Goal: Information Seeking & Learning: Check status

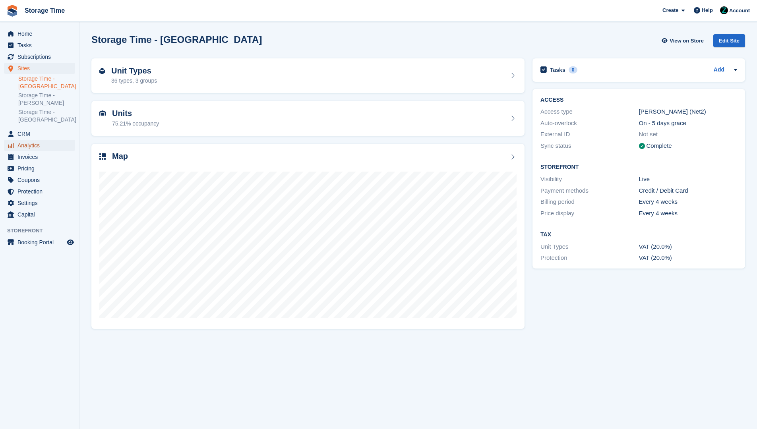
click at [35, 145] on span "Analytics" at bounding box center [41, 145] width 48 height 11
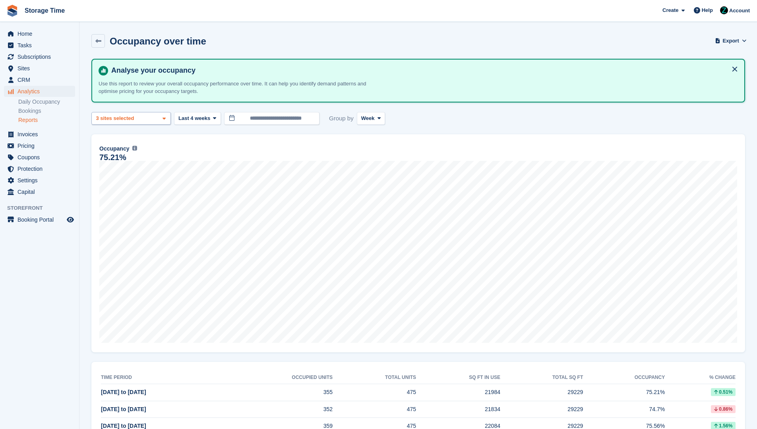
click at [146, 120] on div "Storage Time - Stockport 2 sites selected 3 sites selected" at bounding box center [130, 118] width 79 height 13
select select "****"
click at [291, 126] on div "**********" at bounding box center [417, 258] width 653 height 398
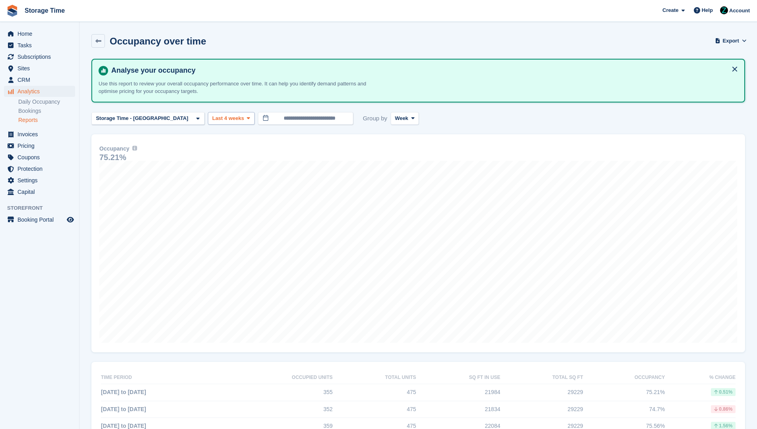
click at [199, 119] on div at bounding box center [469, 295] width 757 height 473
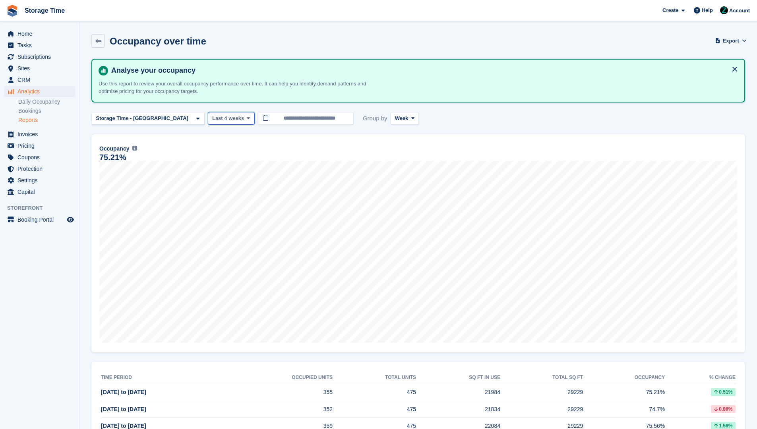
click at [213, 122] on span "Last 4 weeks" at bounding box center [228, 118] width 32 height 8
click at [226, 185] on link "Last 3 months" at bounding box center [245, 180] width 69 height 14
click at [248, 120] on span at bounding box center [251, 118] width 6 height 6
click at [444, 123] on div "**********" at bounding box center [417, 118] width 653 height 13
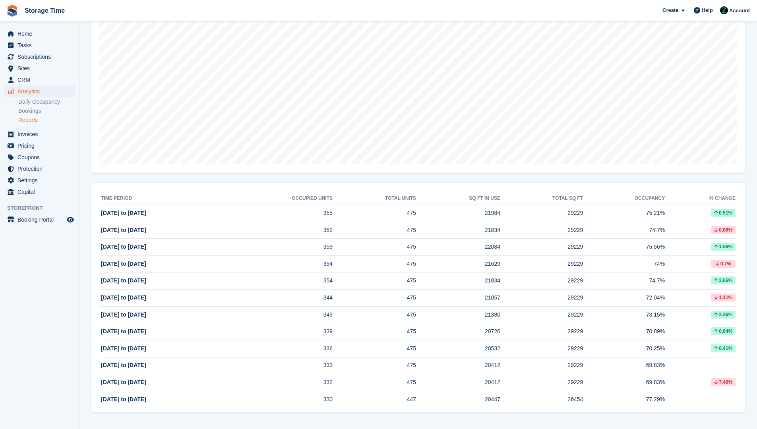
scroll to position [178, 0]
click at [24, 105] on link "Daily Occupancy" at bounding box center [46, 102] width 57 height 8
click at [24, 112] on link "Bookings" at bounding box center [46, 111] width 57 height 8
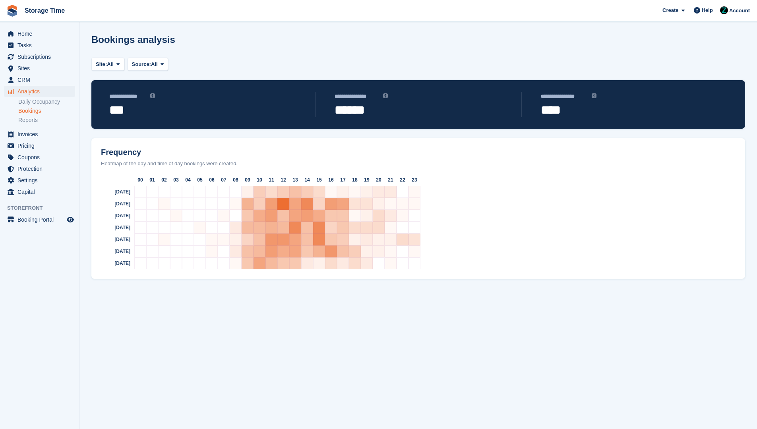
click at [24, 111] on link "Bookings" at bounding box center [46, 111] width 57 height 8
click at [33, 112] on link "Bookings" at bounding box center [46, 111] width 57 height 8
click at [158, 65] on span "All" at bounding box center [154, 64] width 7 height 8
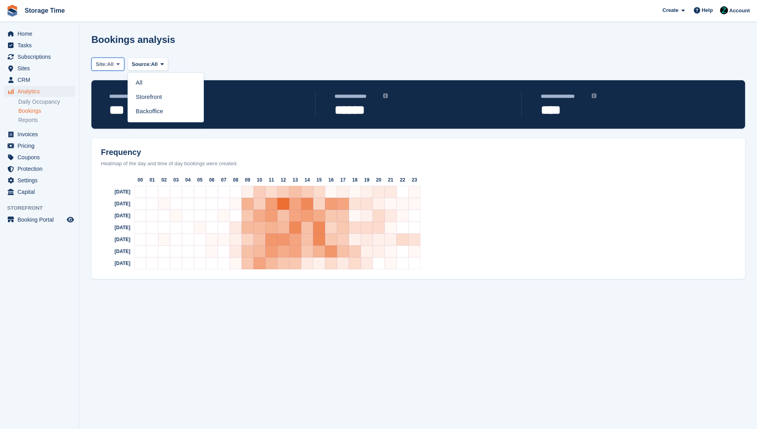
click at [118, 64] on span at bounding box center [118, 64] width 6 height 6
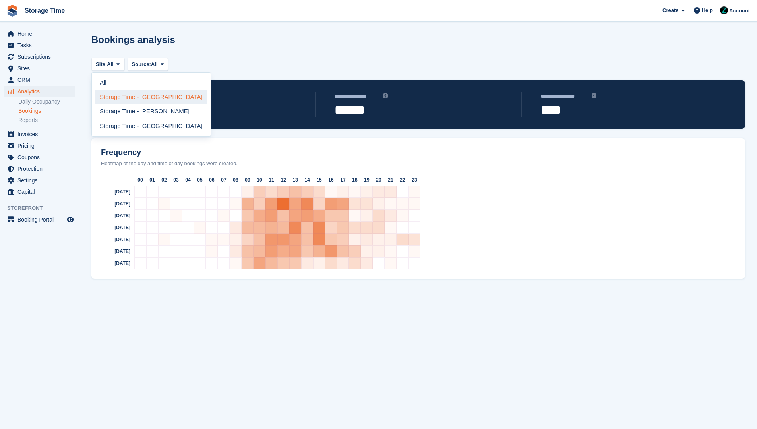
click at [141, 98] on link "Storage Time - [GEOGRAPHIC_DATA]" at bounding box center [151, 97] width 112 height 14
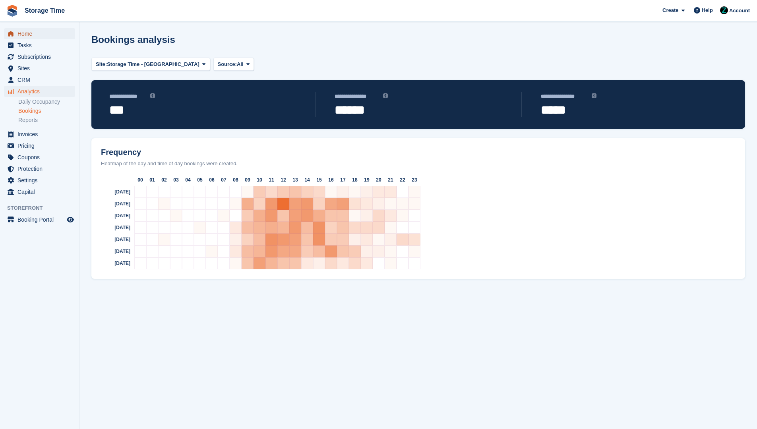
click at [63, 37] on span "Home" at bounding box center [41, 33] width 48 height 11
